Goal: Task Accomplishment & Management: Use online tool/utility

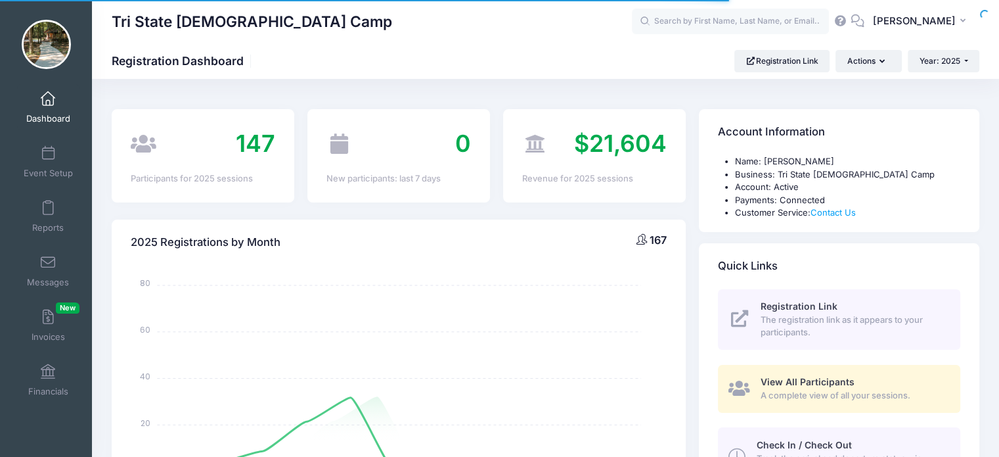
select select
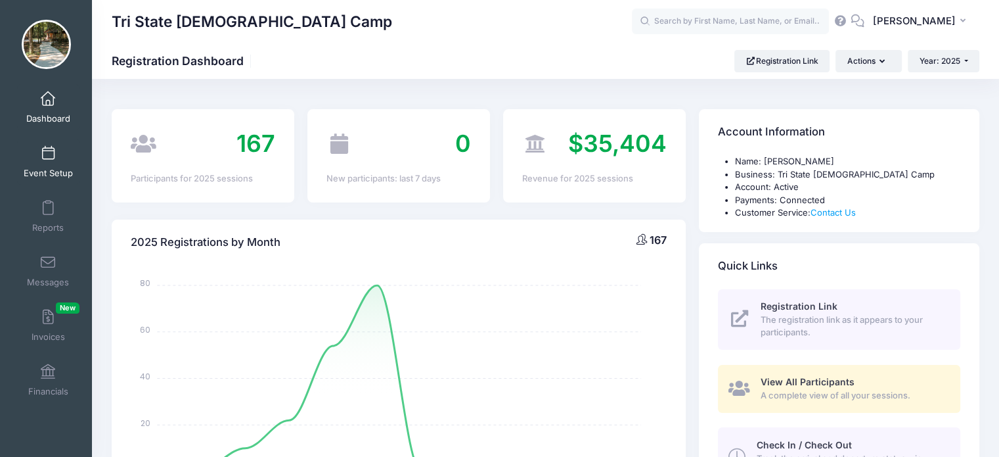
click at [48, 153] on span at bounding box center [48, 153] width 0 height 14
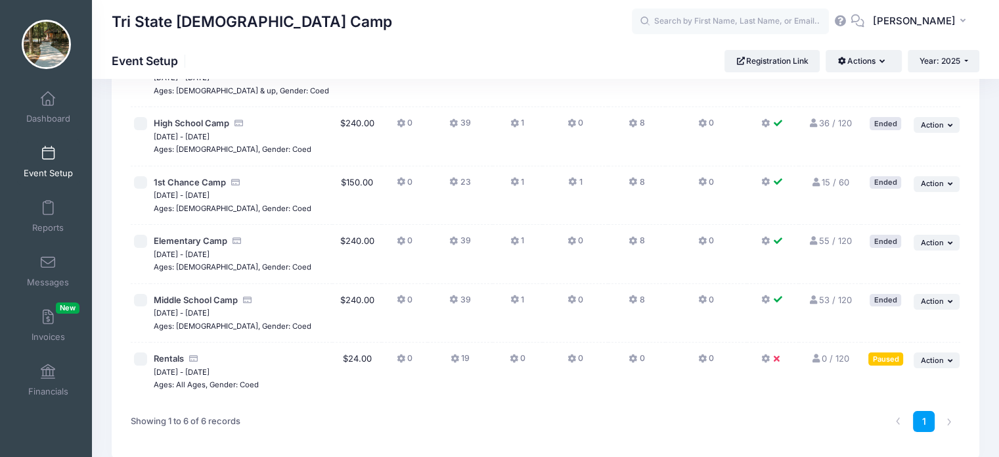
scroll to position [131, 0]
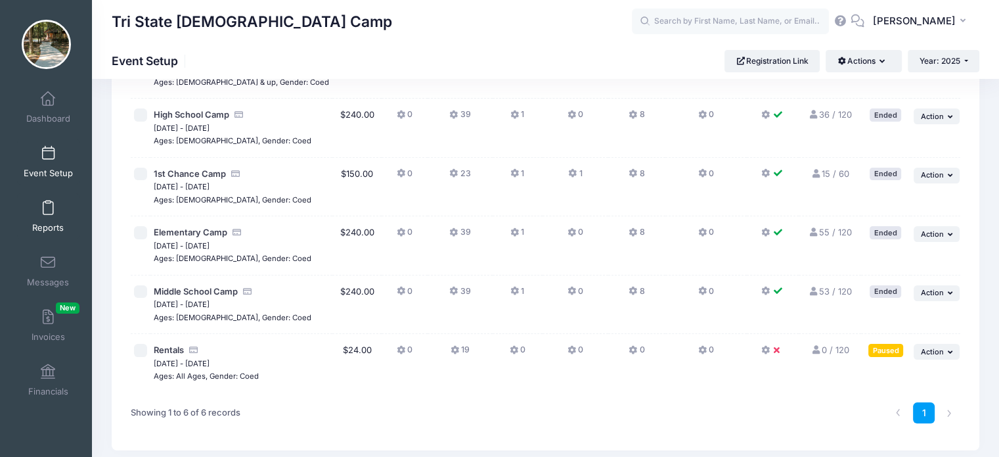
click at [47, 217] on link "Reports" at bounding box center [48, 216] width 62 height 46
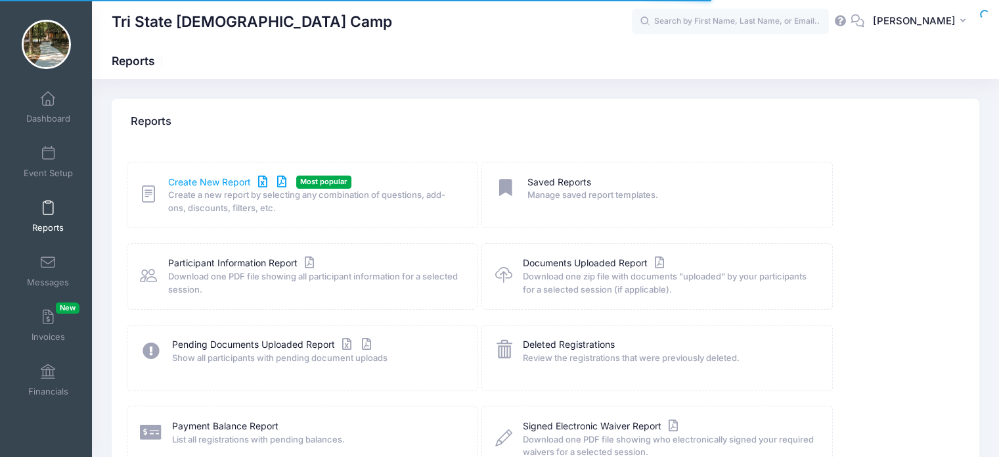
click at [210, 181] on link "Create New Report" at bounding box center [229, 182] width 122 height 14
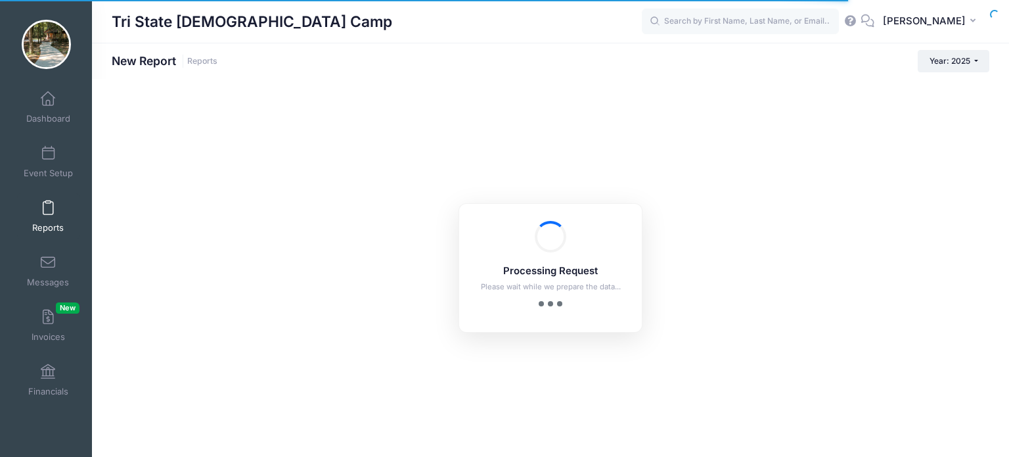
checkbox input "true"
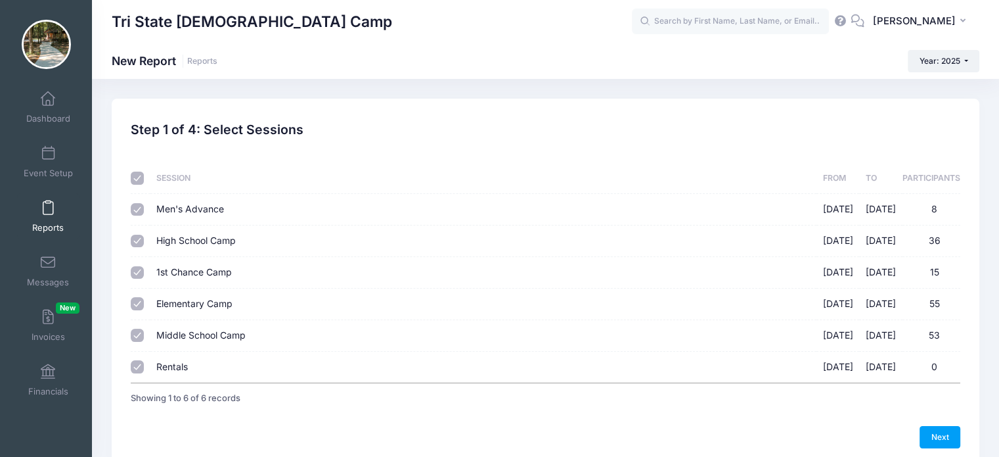
click at [139, 210] on input "Men's Advance [DATE] - [DATE] 8" at bounding box center [137, 209] width 13 height 13
checkbox input "false"
click at [137, 364] on input "Rentals [DATE] - [DATE] 0" at bounding box center [137, 366] width 13 height 13
checkbox input "false"
click at [954, 433] on link "Next" at bounding box center [940, 437] width 41 height 22
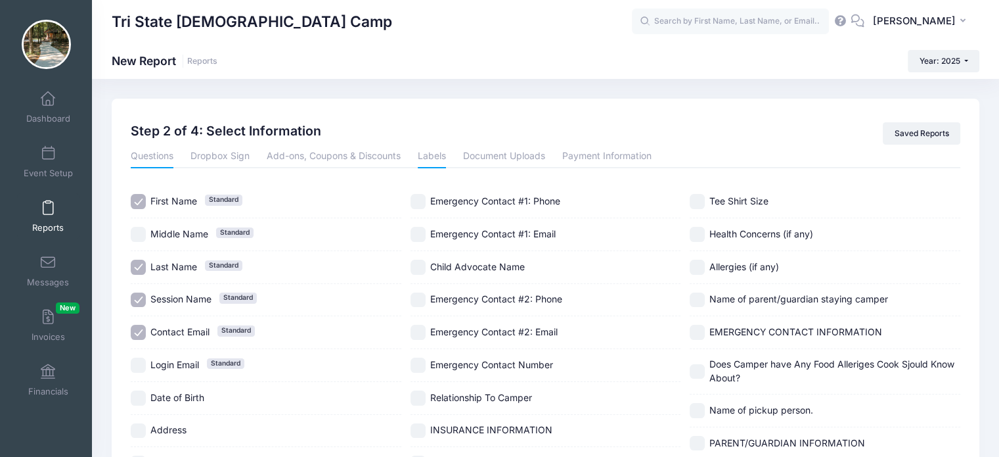
click at [432, 156] on link "Labels" at bounding box center [432, 157] width 28 height 24
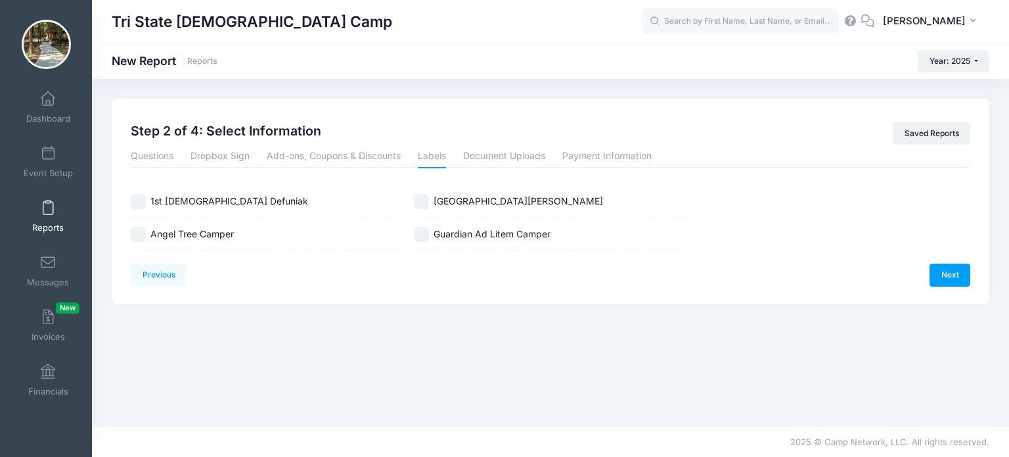
click at [142, 231] on input "Angel Tree Camper" at bounding box center [138, 234] width 15 height 15
checkbox input "true"
click at [947, 277] on link "Next" at bounding box center [949, 274] width 41 height 22
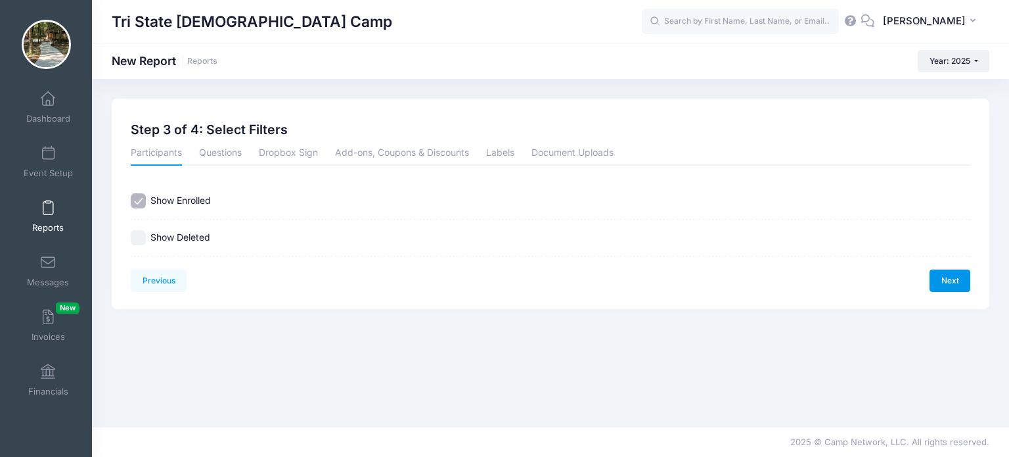
click at [956, 279] on link "Next" at bounding box center [949, 280] width 41 height 22
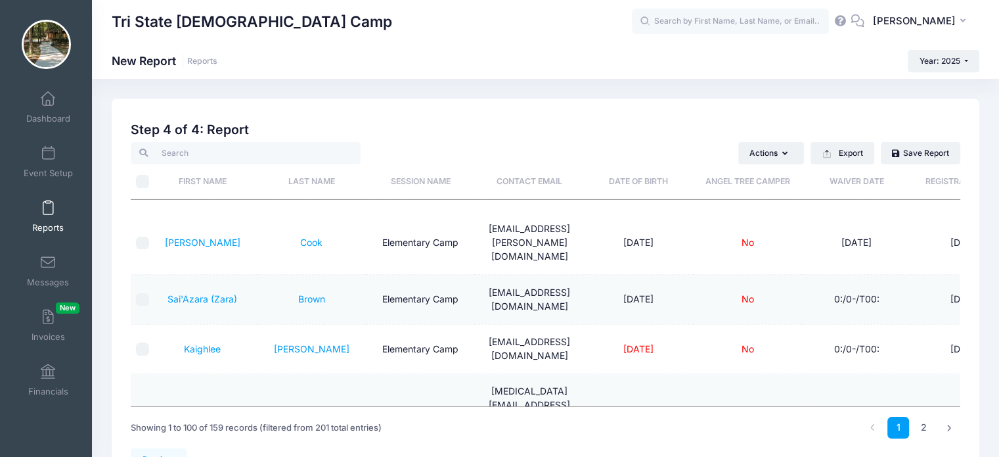
scroll to position [66, 0]
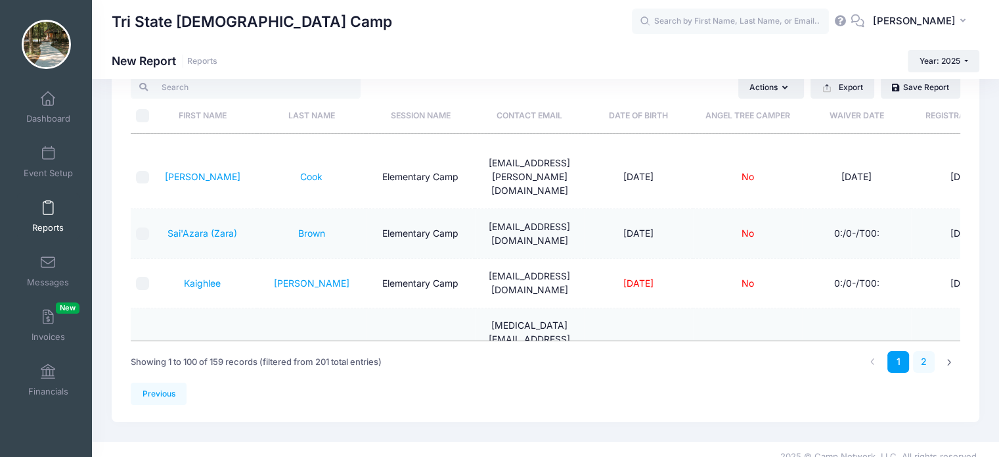
click at [927, 359] on link "2" at bounding box center [924, 362] width 22 height 22
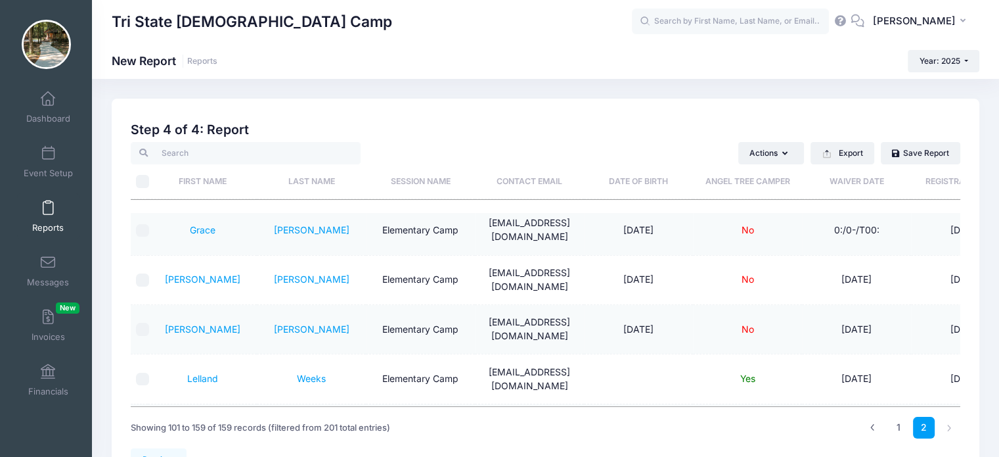
scroll to position [0, 0]
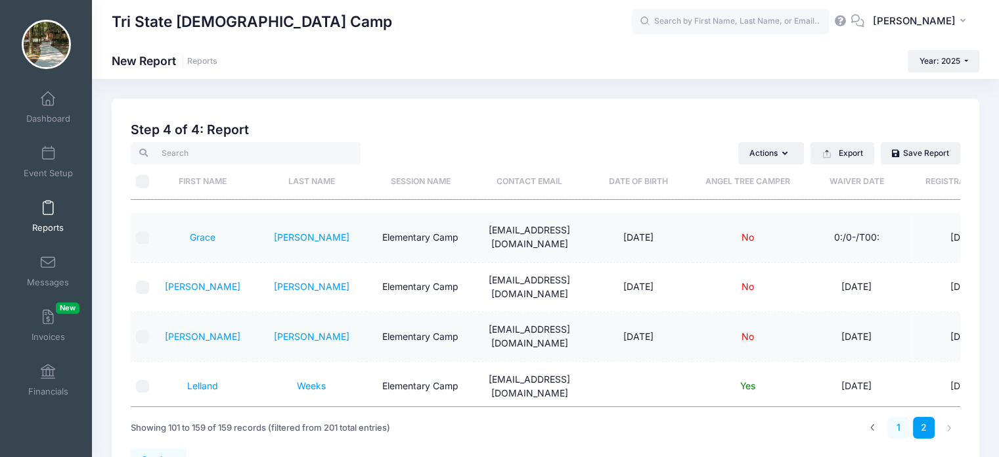
click at [899, 428] on link "1" at bounding box center [898, 427] width 22 height 22
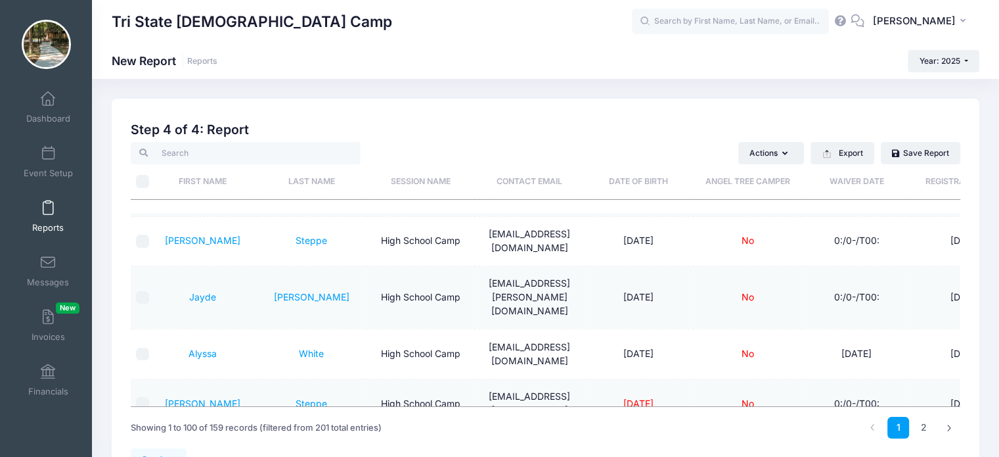
scroll to position [131, 0]
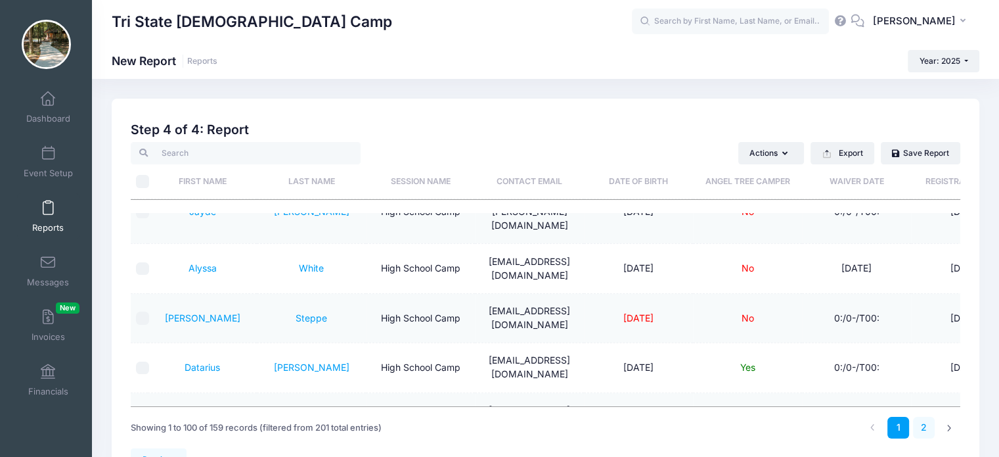
click at [922, 430] on link "2" at bounding box center [924, 427] width 22 height 22
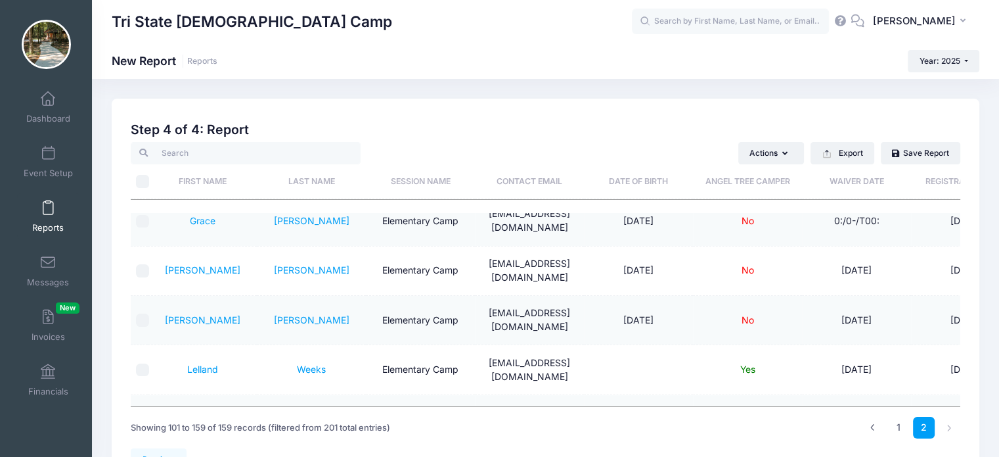
scroll to position [0, 0]
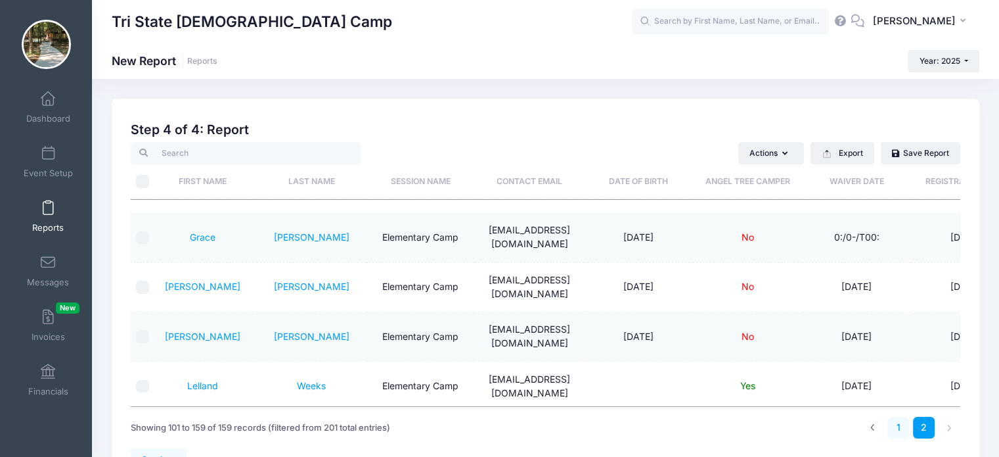
click at [901, 432] on link "1" at bounding box center [898, 427] width 22 height 22
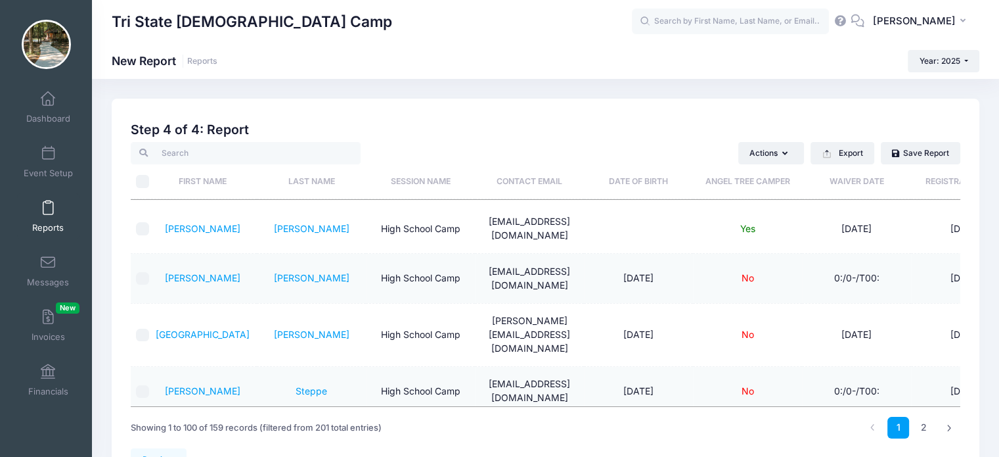
click at [48, 215] on span at bounding box center [48, 208] width 0 height 14
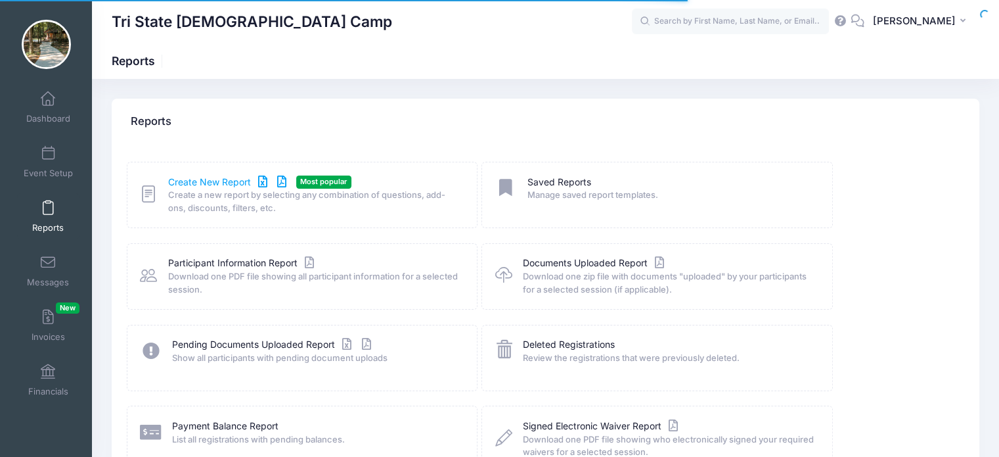
click at [194, 187] on link "Create New Report" at bounding box center [229, 182] width 122 height 14
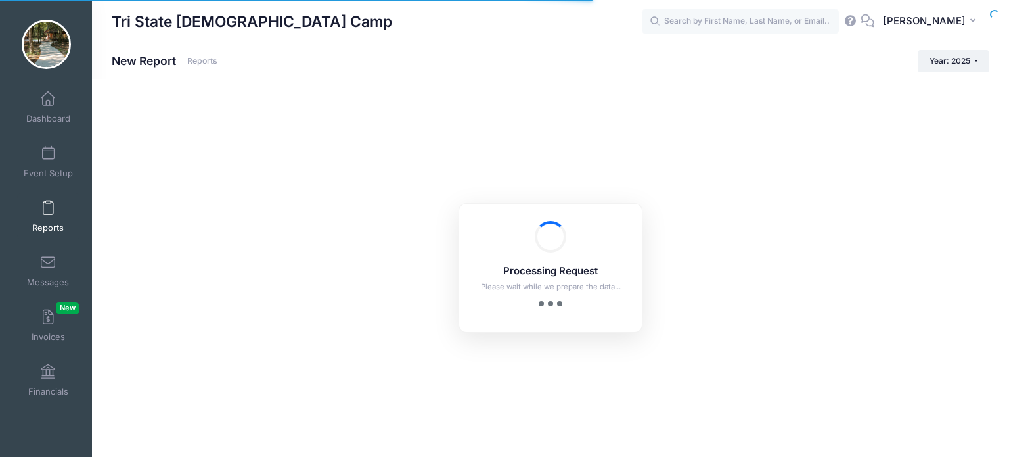
checkbox input "true"
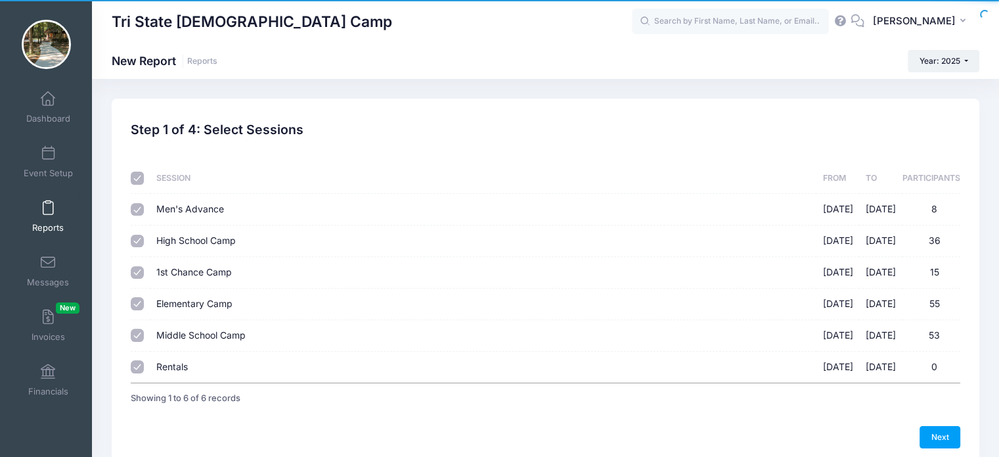
click at [139, 207] on input "Men's Advance [DATE] - [DATE] 8" at bounding box center [137, 209] width 13 height 13
checkbox input "false"
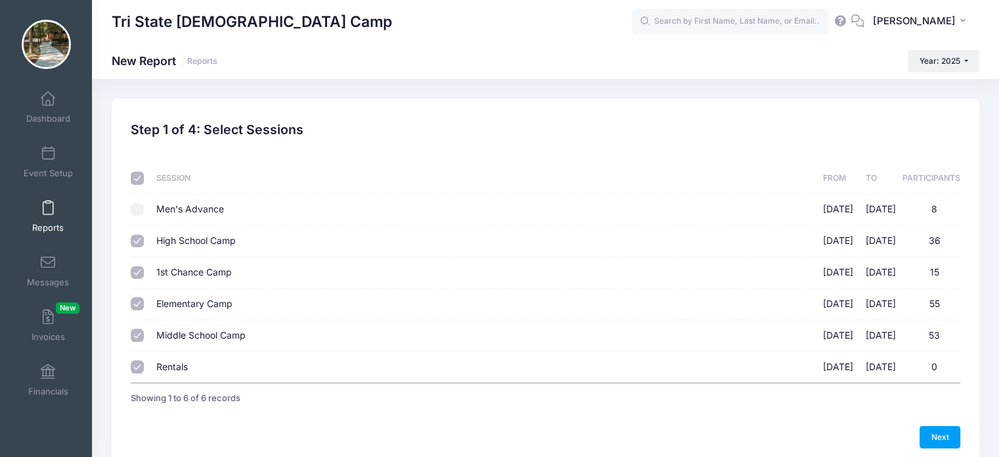
click at [137, 364] on input "Rentals [DATE] - [DATE] 0" at bounding box center [137, 366] width 13 height 13
checkbox input "false"
click at [933, 426] on link "Next" at bounding box center [940, 437] width 41 height 22
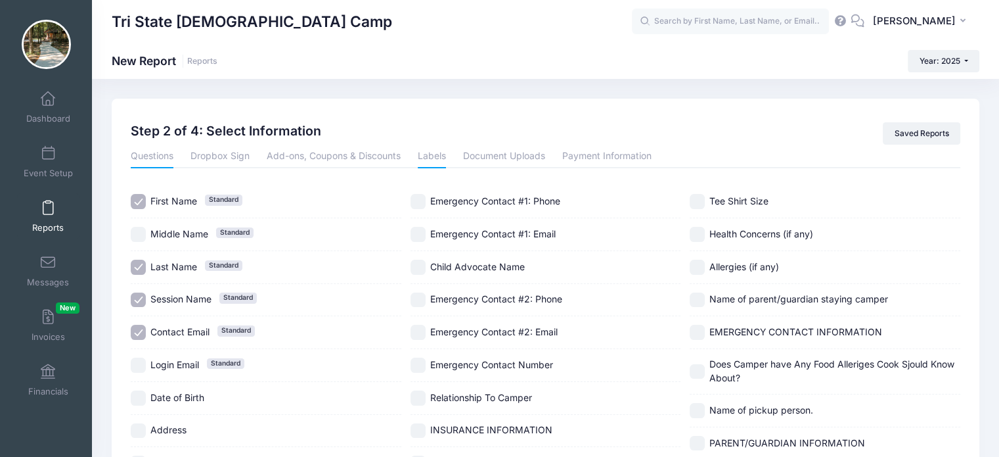
click at [426, 152] on link "Labels" at bounding box center [432, 157] width 28 height 24
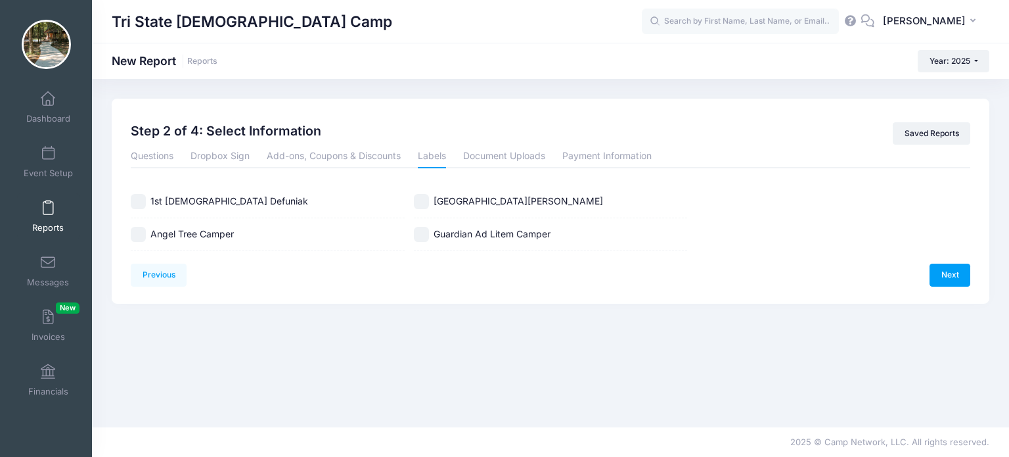
click at [426, 235] on input "Guardian Ad Litem Camper" at bounding box center [421, 234] width 15 height 15
checkbox input "true"
click at [945, 273] on link "Next" at bounding box center [949, 274] width 41 height 22
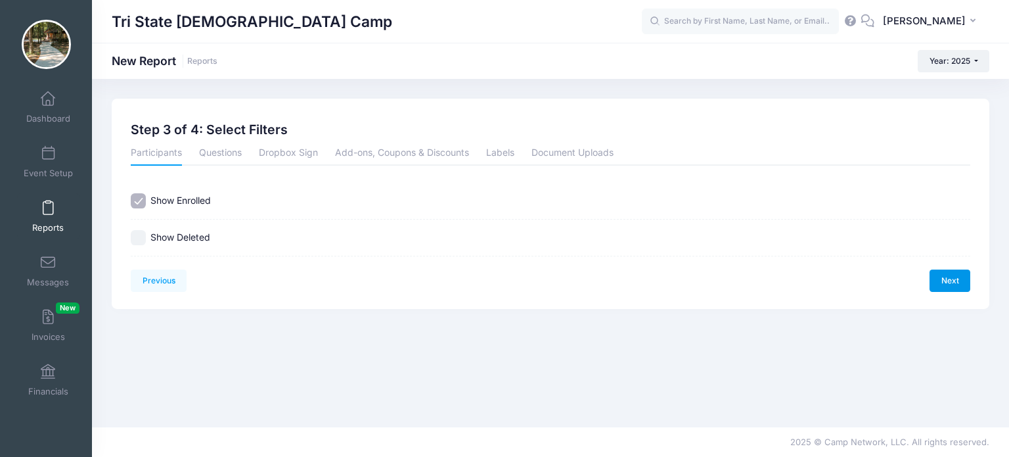
click at [945, 273] on link "Next" at bounding box center [949, 280] width 41 height 22
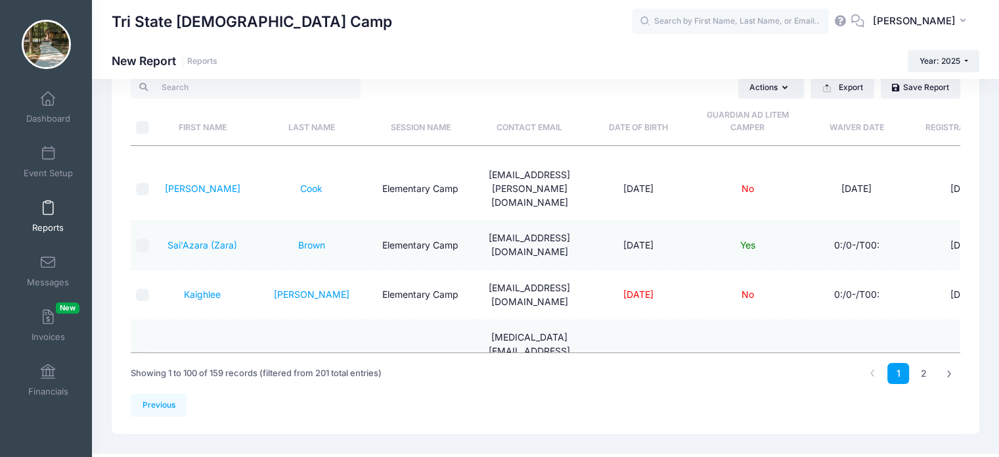
scroll to position [91, 0]
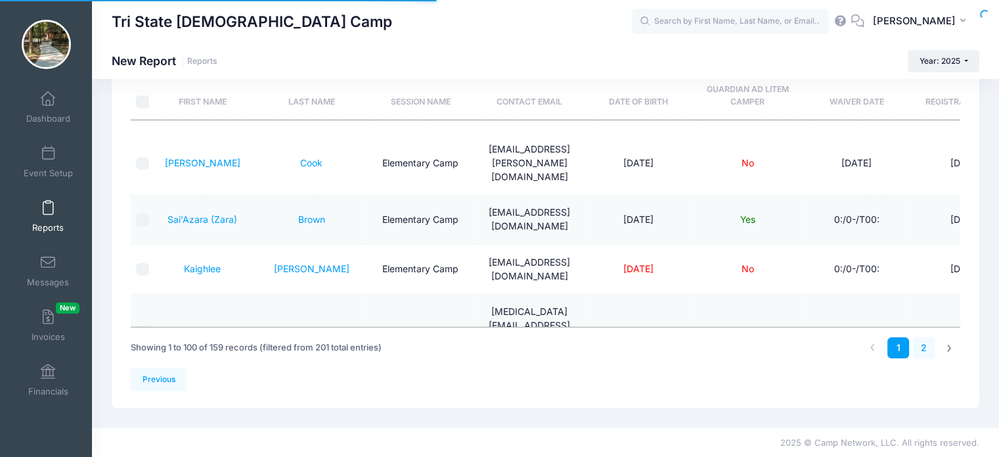
click at [924, 342] on link "2" at bounding box center [924, 348] width 22 height 22
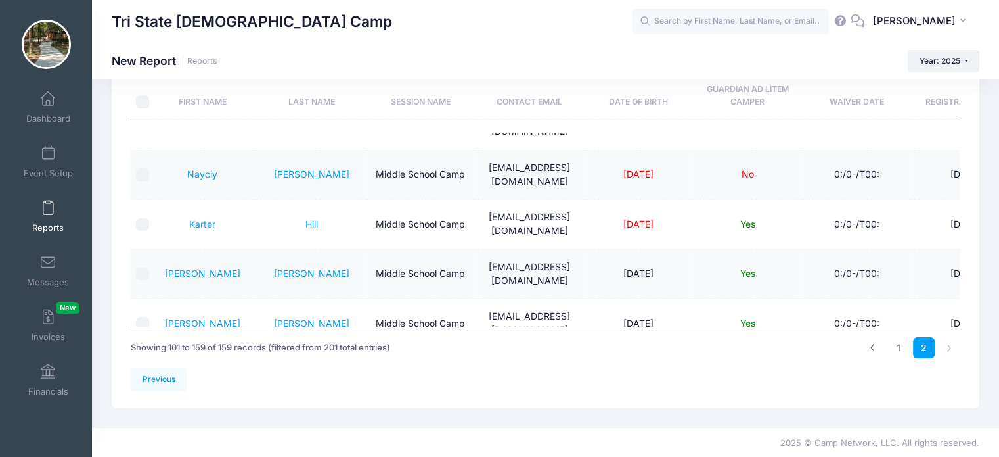
scroll to position [2646, 0]
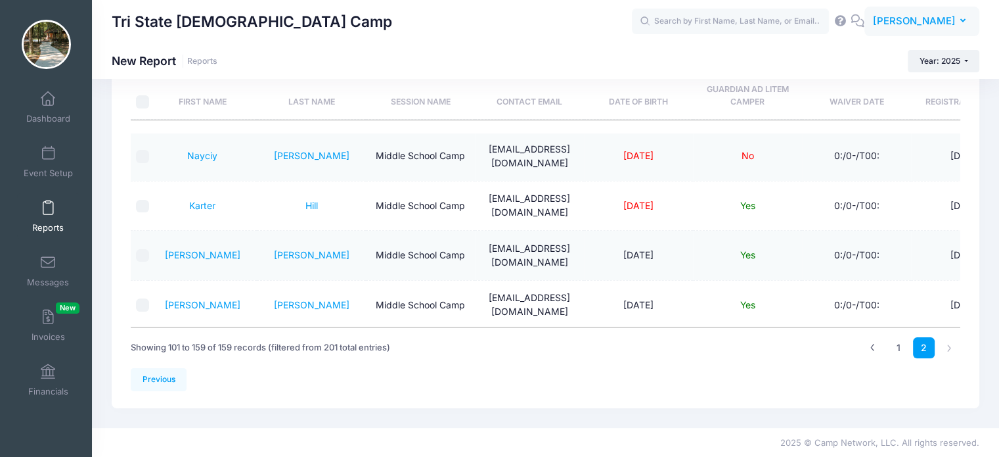
click at [969, 18] on button "PS [PERSON_NAME]" at bounding box center [921, 22] width 115 height 30
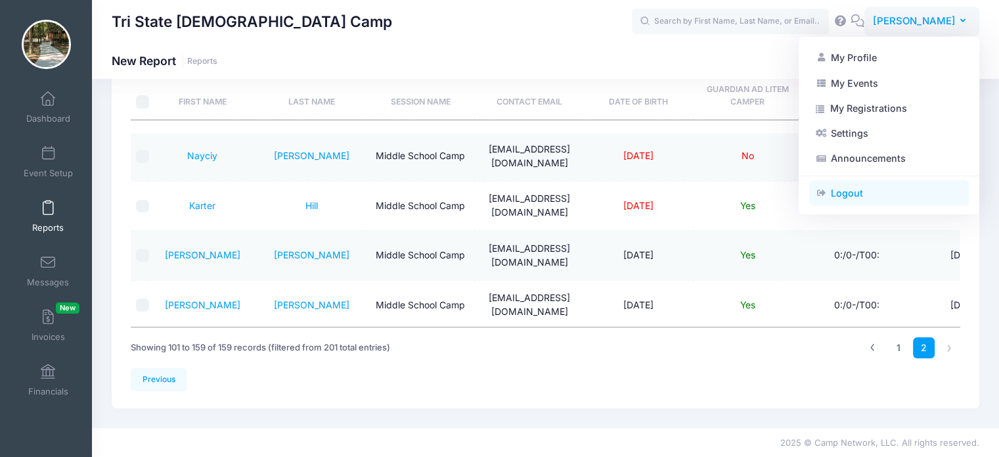
click at [843, 190] on link "Logout" at bounding box center [889, 193] width 160 height 25
